Goal: Obtain resource: Download file/media

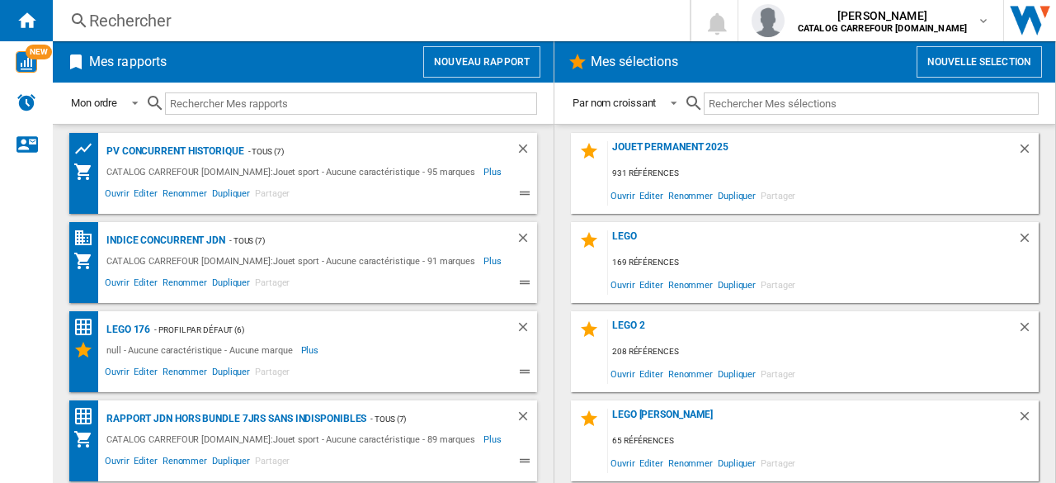
drag, startPoint x: 544, startPoint y: 379, endPoint x: 546, endPoint y: 398, distance: 20.0
click at [546, 398] on md-content "PV concurrent historique - TOUS (7) CATALOG CARREFOUR [DOMAIN_NAME]:Jouet sport…" at bounding box center [303, 303] width 501 height 359
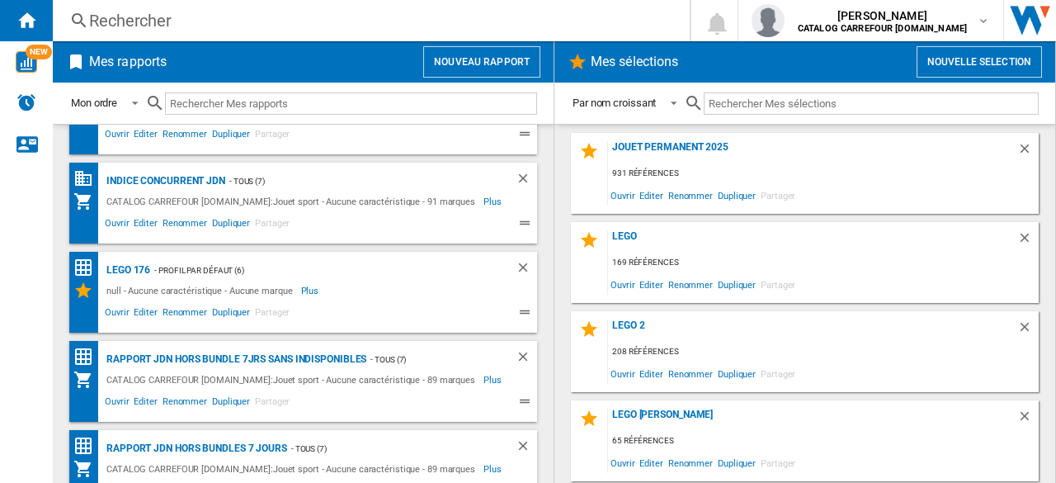
scroll to position [87, 0]
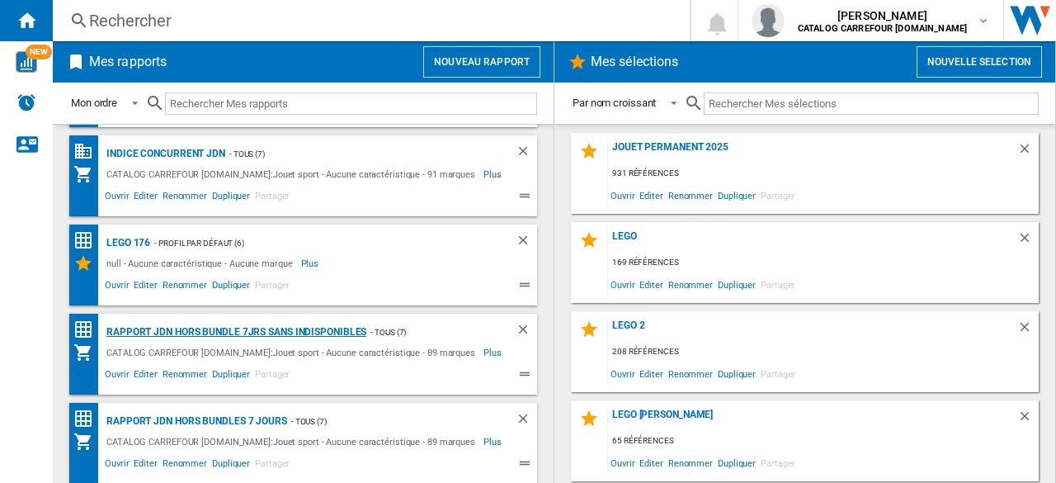
click at [280, 336] on div "Rapport JDN Hors bundle 7Jrs sans indisponibles" at bounding box center [234, 332] width 264 height 21
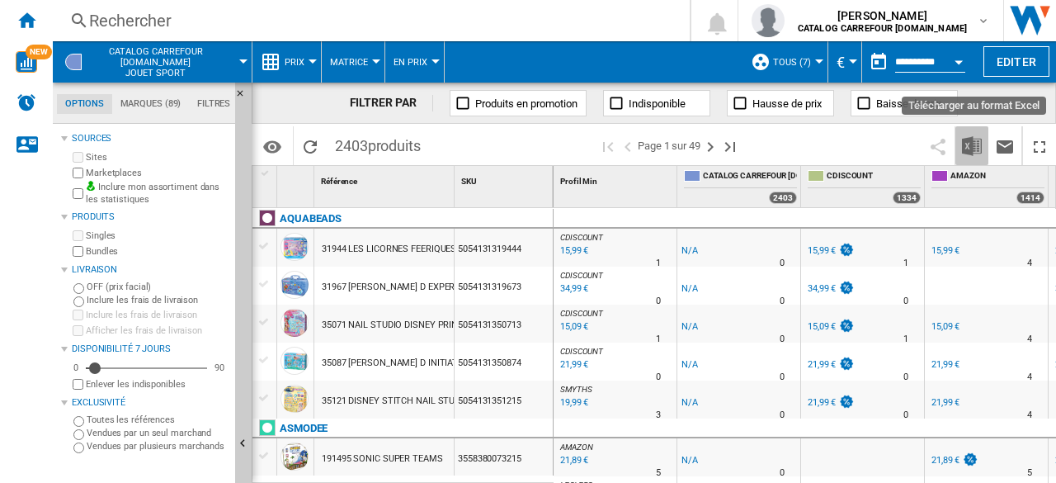
click at [972, 153] on img "Télécharger au format Excel" at bounding box center [972, 146] width 20 height 20
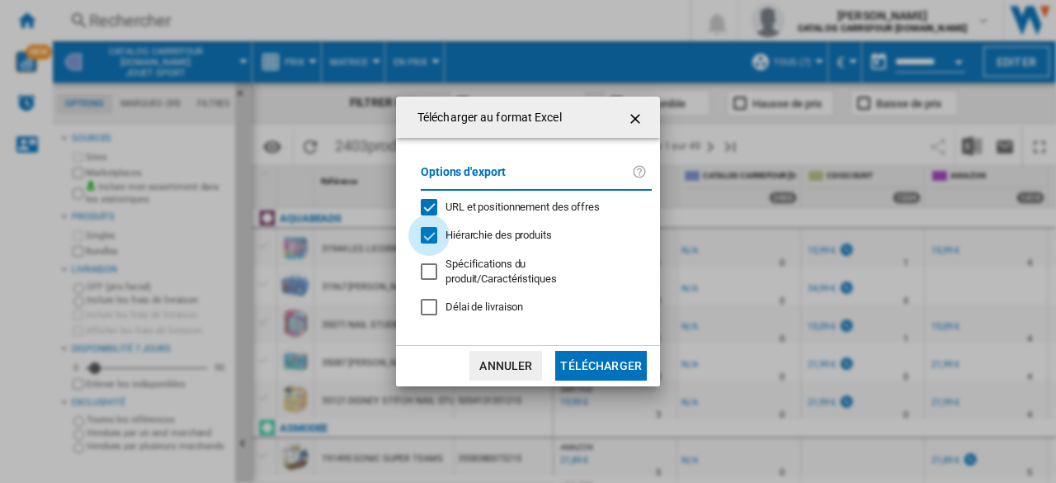
click at [429, 240] on div "Hiérarchie des produits" at bounding box center [429, 235] width 16 height 16
click at [431, 215] on div "URL et positionnement des offres" at bounding box center [429, 207] width 16 height 16
click at [583, 353] on button "Télécharger" at bounding box center [601, 366] width 92 height 30
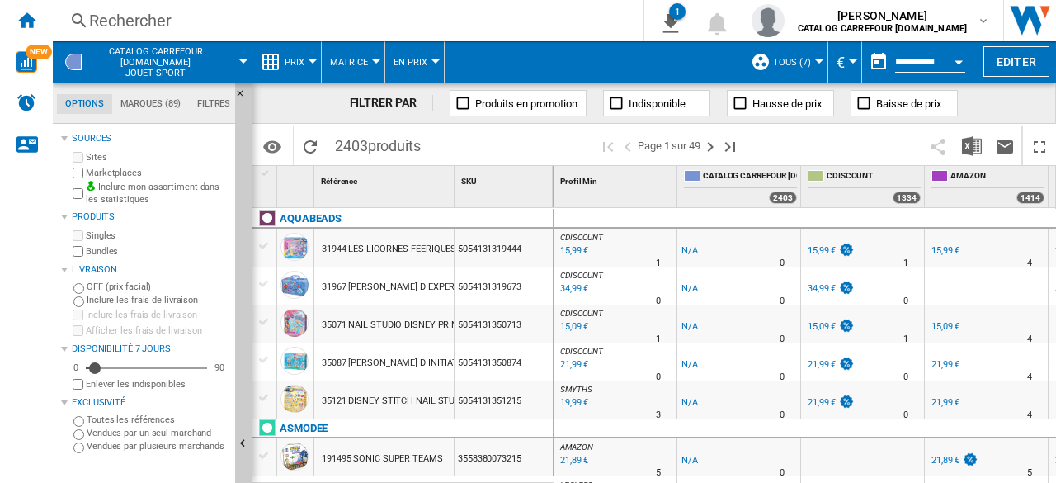
click at [165, 22] on div "Rechercher" at bounding box center [344, 20] width 511 height 23
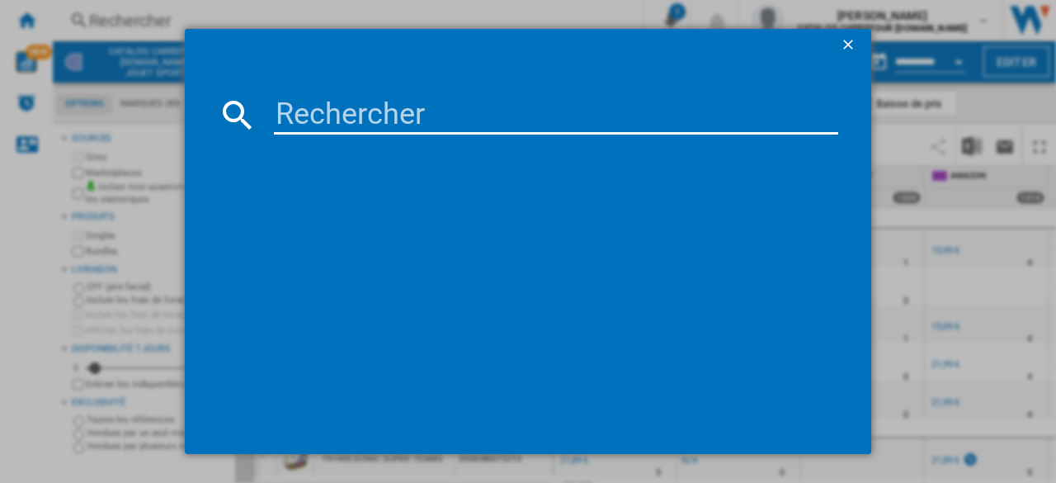
click at [320, 124] on input at bounding box center [556, 115] width 564 height 40
paste input "5702017587288"
type input "5702017587288"
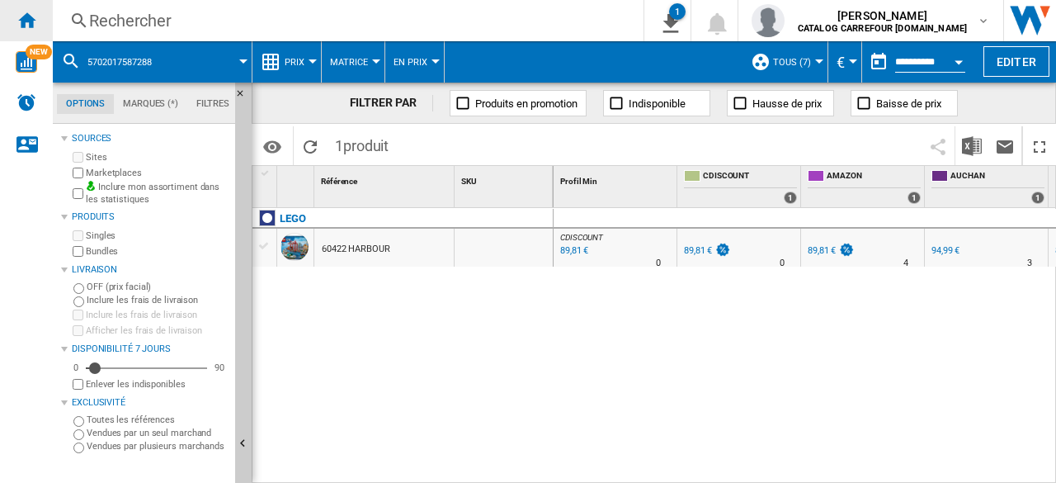
click at [25, 14] on ng-md-icon "Accueil" at bounding box center [26, 20] width 20 height 20
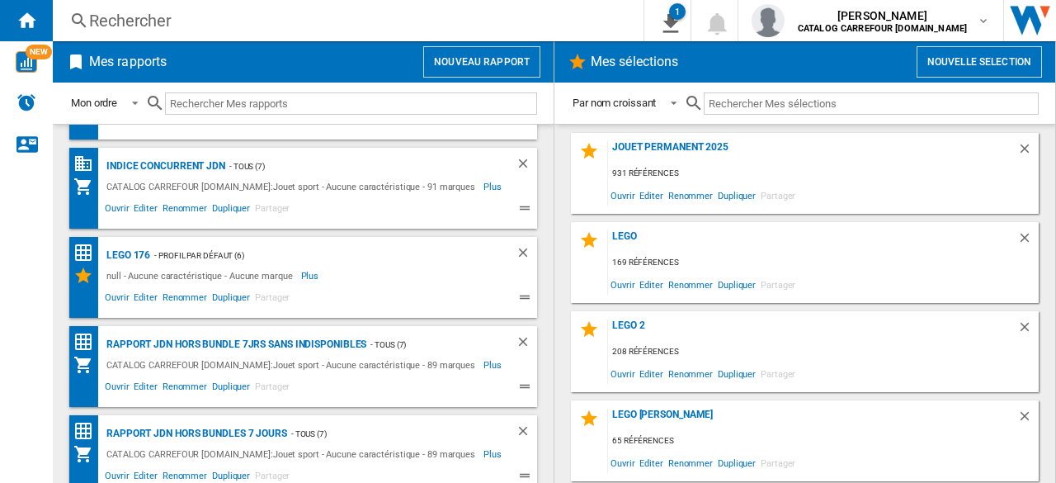
scroll to position [87, 0]
